Goal: Information Seeking & Learning: Learn about a topic

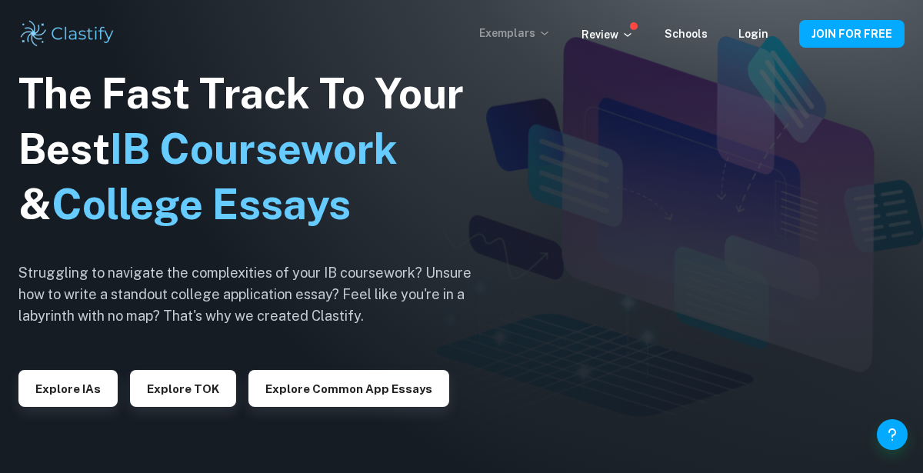
click at [541, 30] on p "Exemplars" at bounding box center [515, 33] width 72 height 17
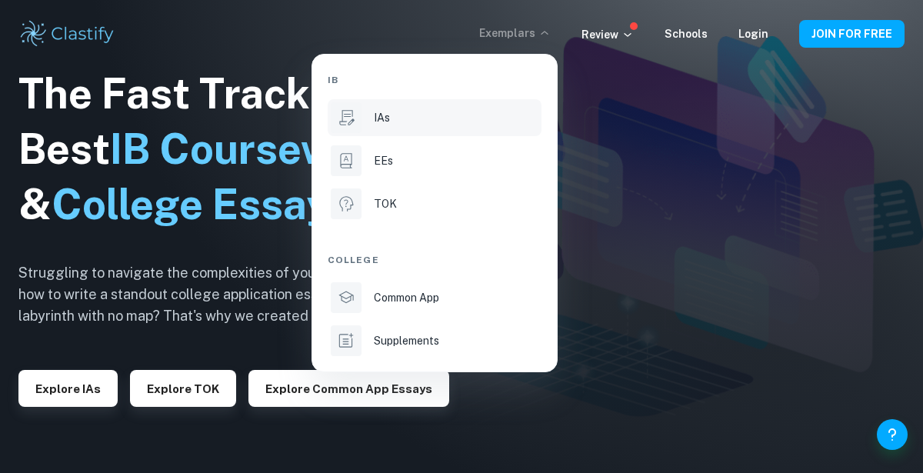
click at [408, 118] on div "IAs" at bounding box center [456, 117] width 165 height 17
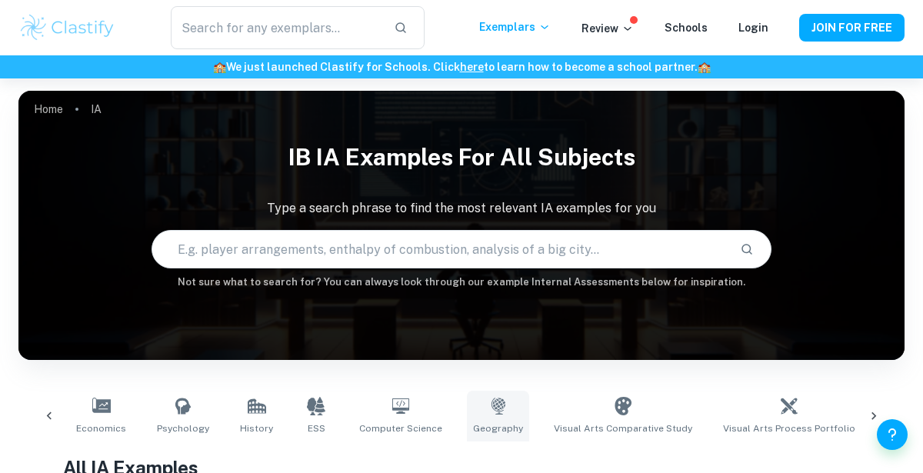
scroll to position [0, 493]
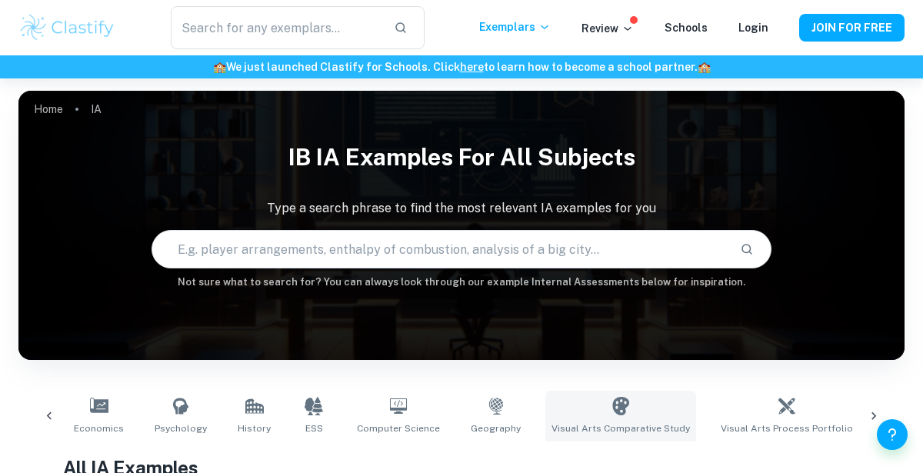
click at [599, 399] on link "Visual Arts Comparative Study" at bounding box center [620, 416] width 151 height 51
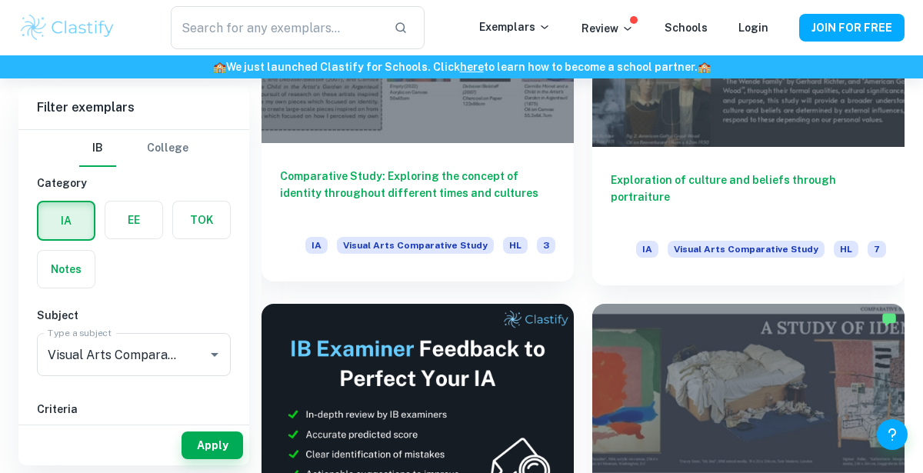
scroll to position [529, 0]
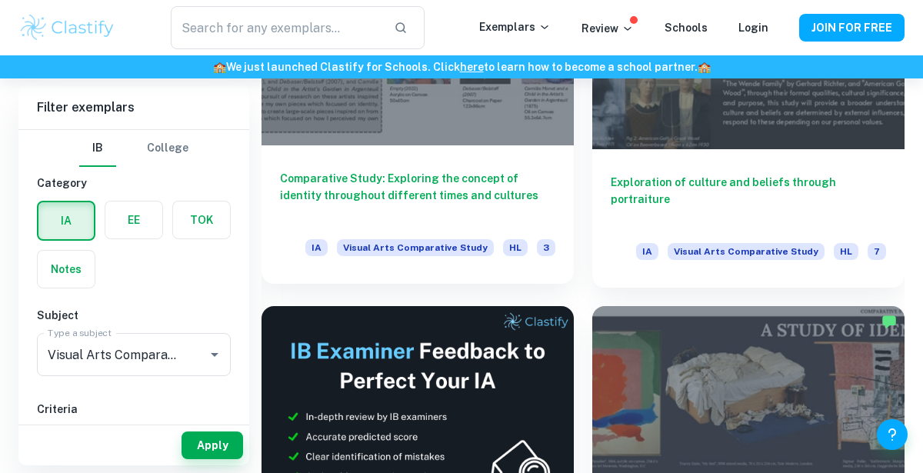
click at [523, 172] on h6 "Comparative Study: Exploring the concept of identity throughout different times…" at bounding box center [417, 195] width 275 height 51
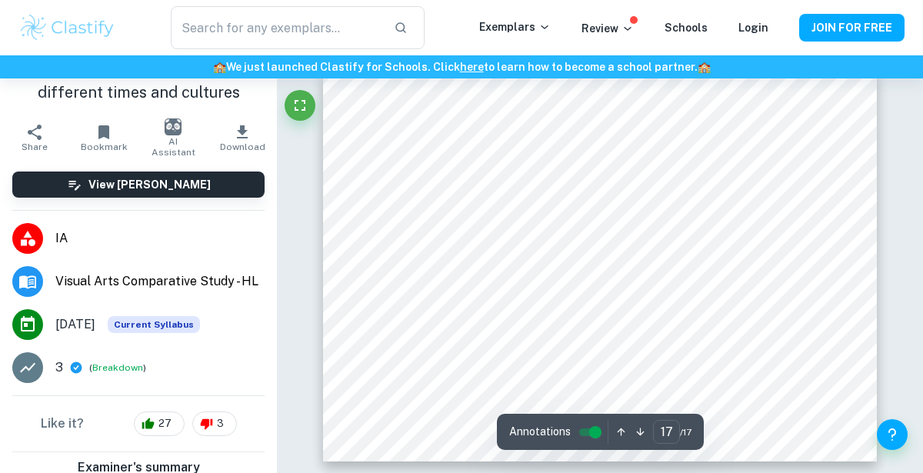
scroll to position [6778, 0]
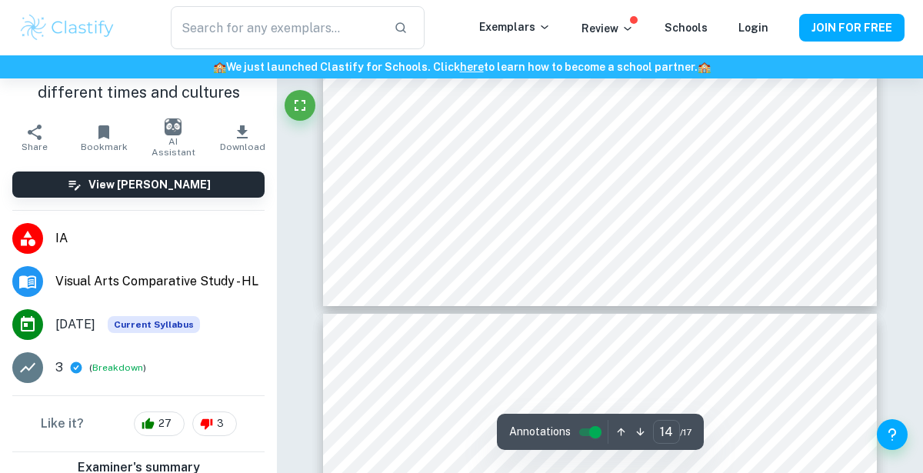
type input "13"
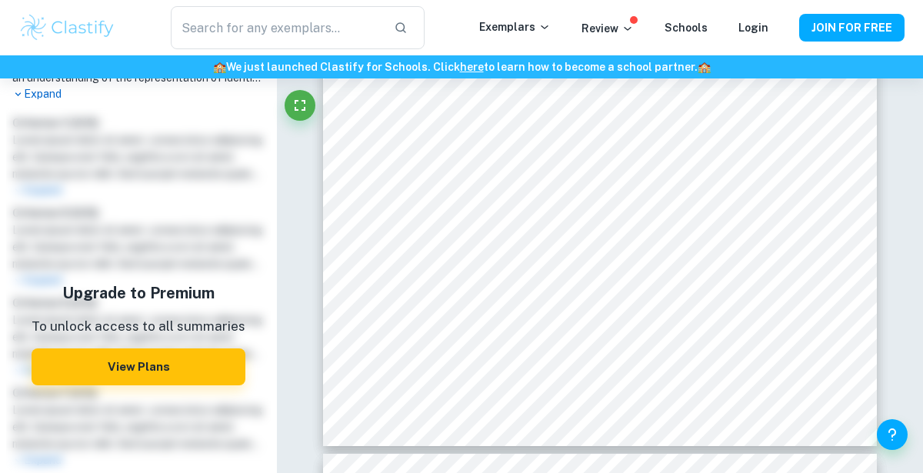
scroll to position [0, 0]
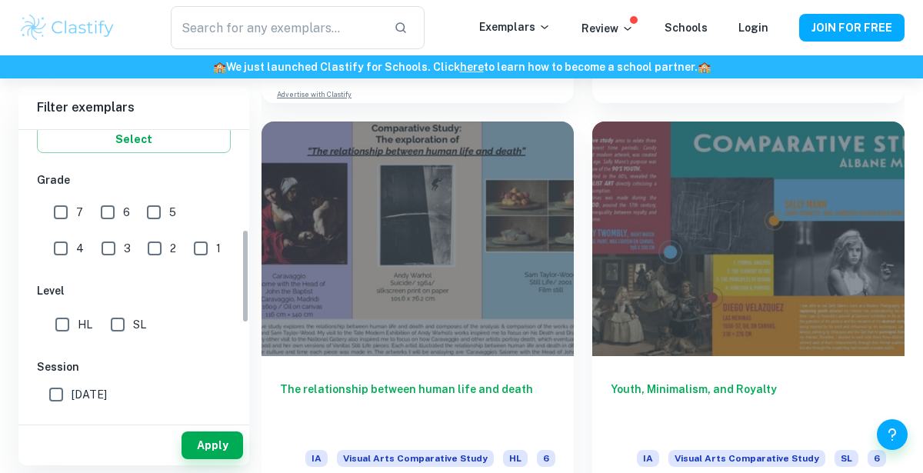
scroll to position [306, 0]
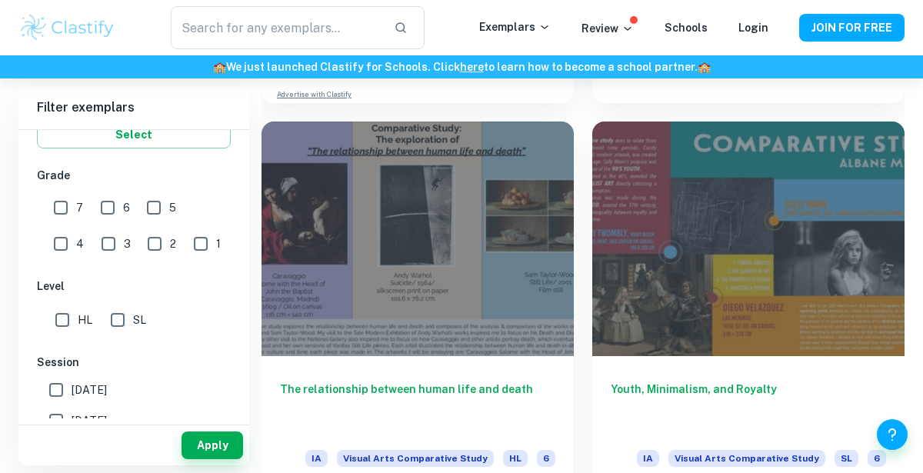
click at [125, 308] on input "SL" at bounding box center [117, 320] width 31 height 31
checkbox input "true"
click at [61, 208] on input "7" at bounding box center [60, 207] width 31 height 31
checkbox input "true"
click at [216, 442] on button "Apply" at bounding box center [213, 446] width 62 height 28
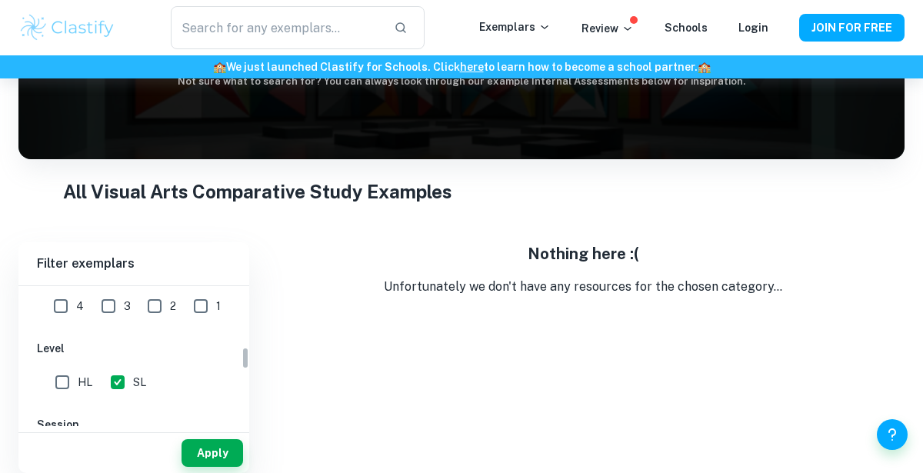
scroll to position [385, 0]
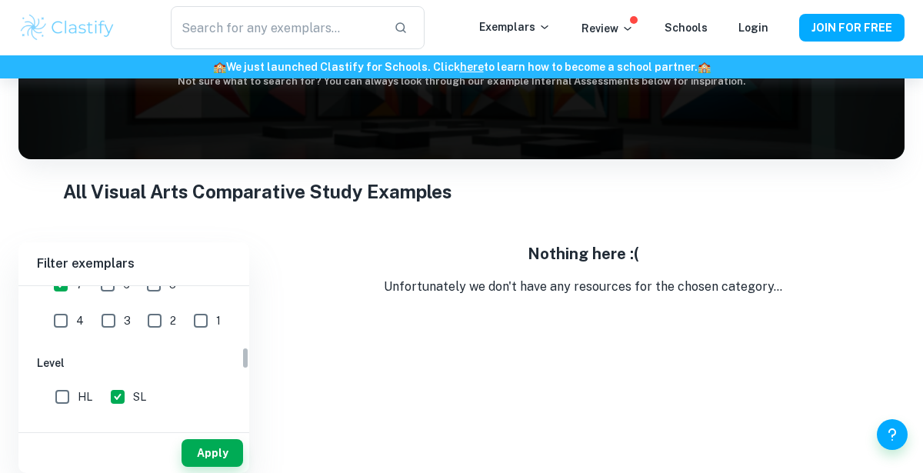
click at [71, 393] on input "HL" at bounding box center [62, 397] width 31 height 31
checkbox input "true"
click at [219, 462] on button "Apply" at bounding box center [213, 453] width 62 height 28
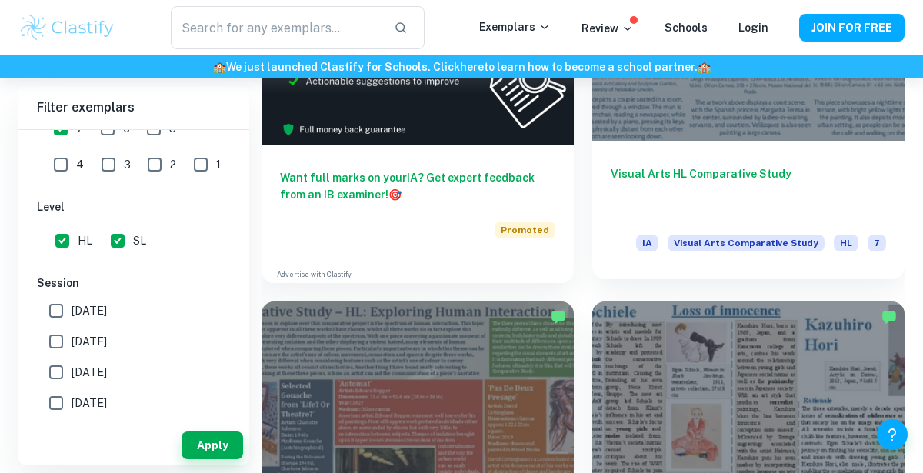
scroll to position [910, 0]
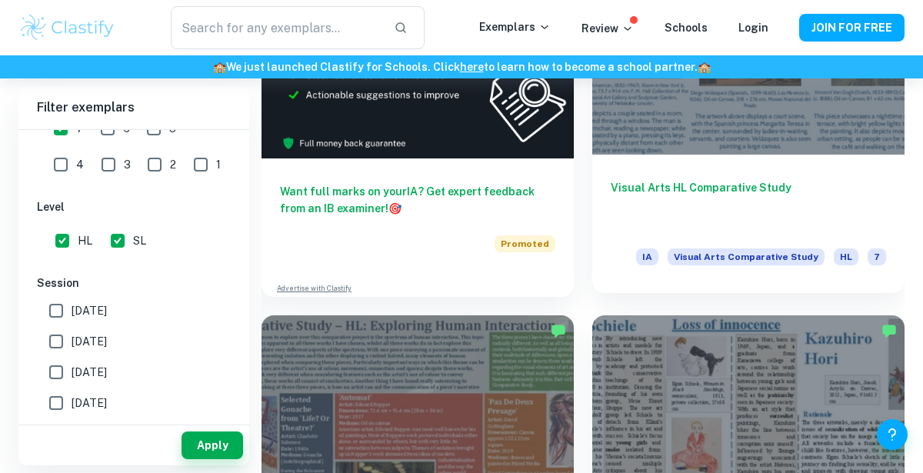
click at [725, 123] on div at bounding box center [748, 38] width 312 height 235
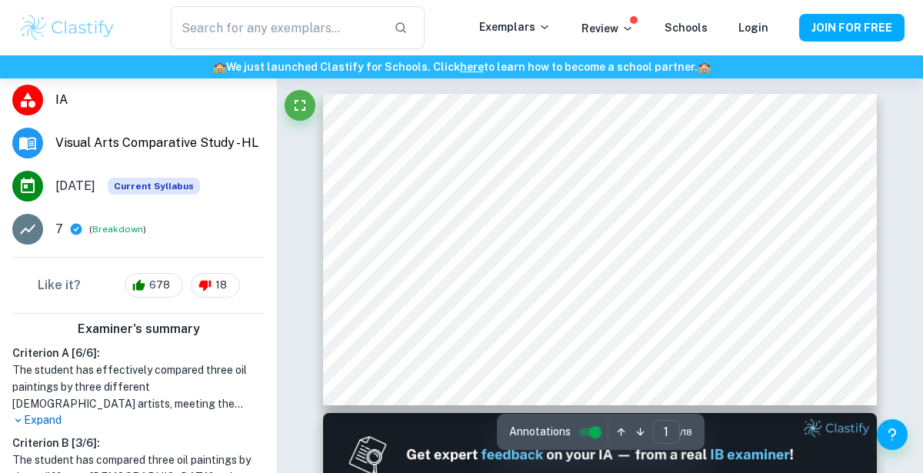
scroll to position [146, 0]
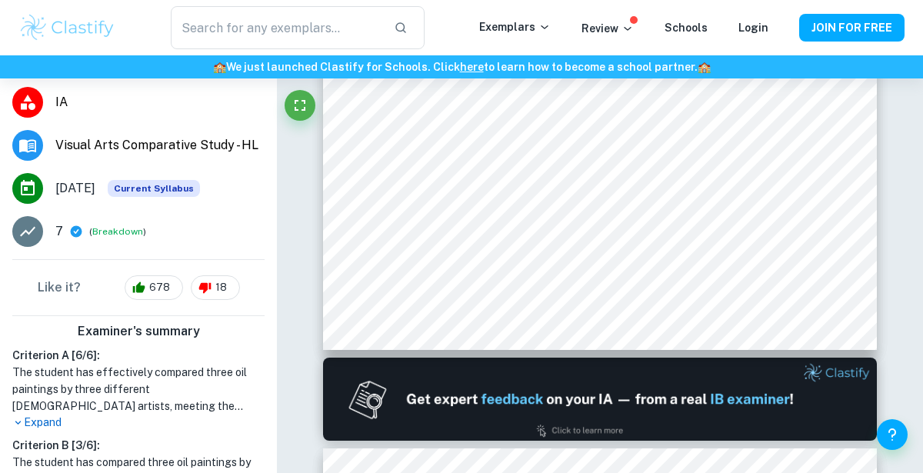
type input "2"
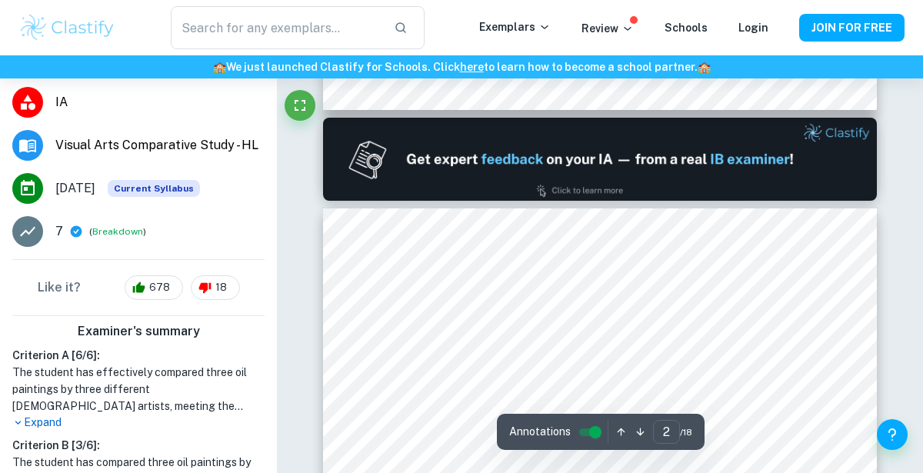
click at [768, 185] on img at bounding box center [600, 159] width 554 height 83
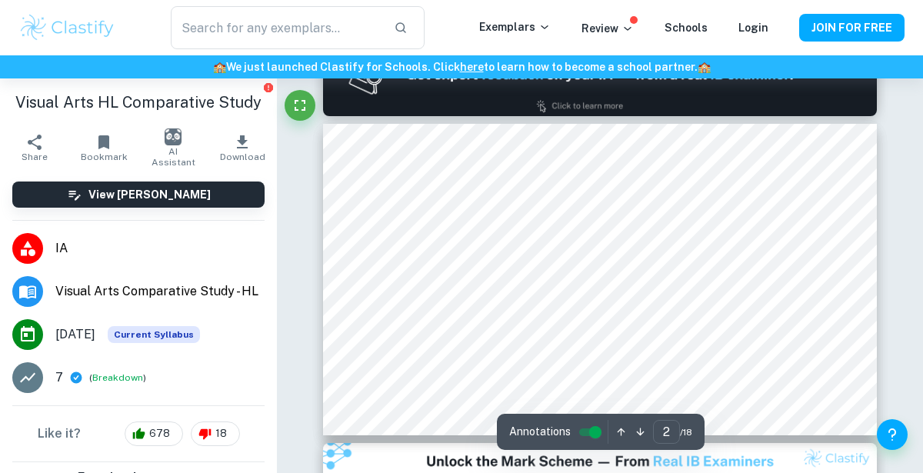
scroll to position [402, 0]
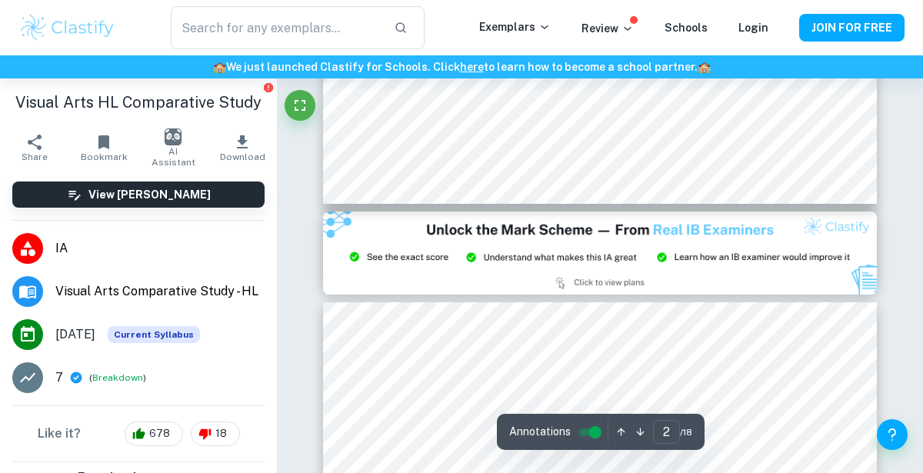
type input "1"
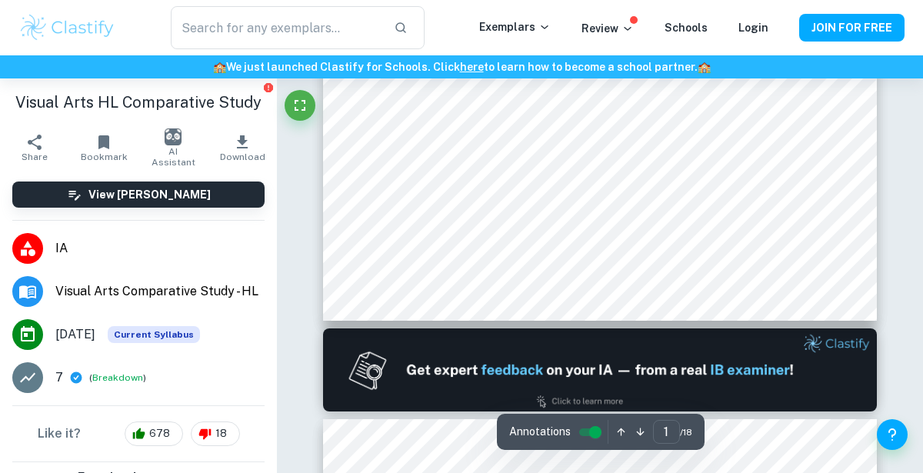
scroll to position [0, 0]
